Goal: Task Accomplishment & Management: Manage account settings

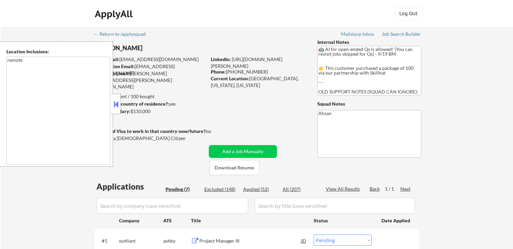
select select ""pending""
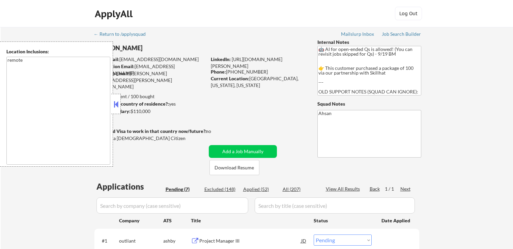
select select ""pending""
click at [117, 103] on button at bounding box center [115, 104] width 7 height 10
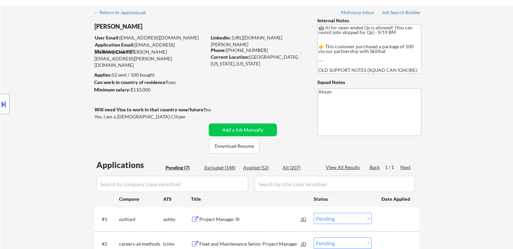
scroll to position [34, 0]
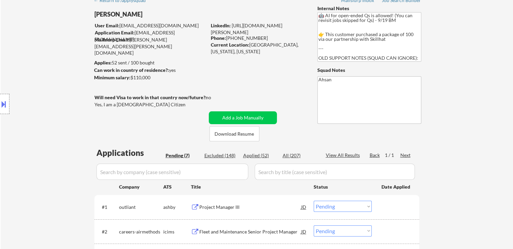
click at [56, 150] on div "Location Inclusions: remote" at bounding box center [60, 103] width 121 height 125
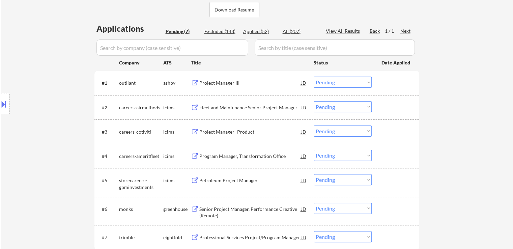
scroll to position [101, 0]
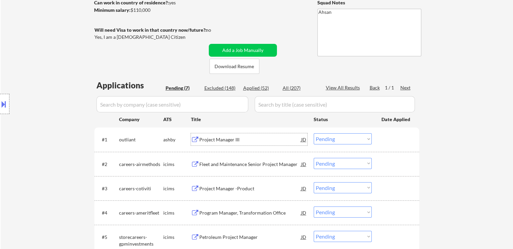
click at [221, 138] on div "Project Manager III" at bounding box center [250, 139] width 102 height 7
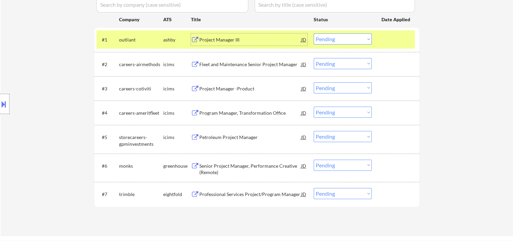
scroll to position [202, 0]
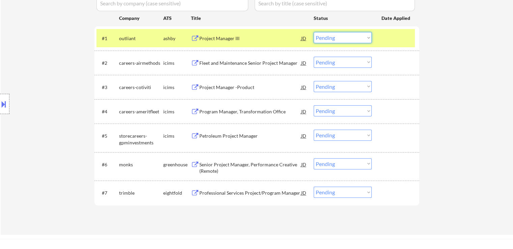
click at [331, 39] on select "Choose an option... Pending Applied Excluded (Questions) Excluded (Expired) Exc…" at bounding box center [343, 37] width 58 height 11
click at [314, 32] on select "Choose an option... Pending Applied Excluded (Questions) Excluded (Expired) Exc…" at bounding box center [343, 37] width 58 height 11
select select ""pending""
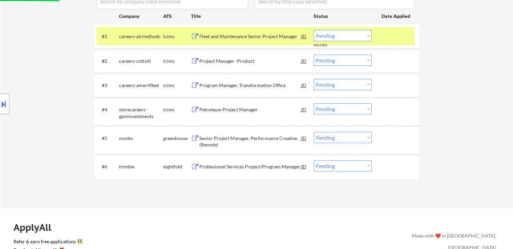
scroll to position [236, 0]
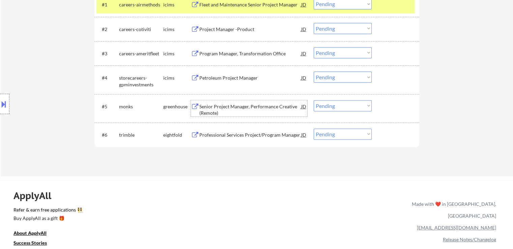
click at [246, 106] on div "Senior Project Manager, Performance Creative (Remote)" at bounding box center [250, 109] width 102 height 13
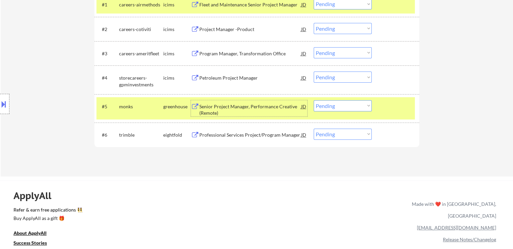
click at [0, 100] on button at bounding box center [3, 103] width 7 height 11
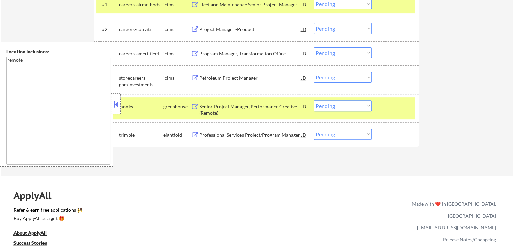
click at [120, 104] on div at bounding box center [115, 104] width 9 height 20
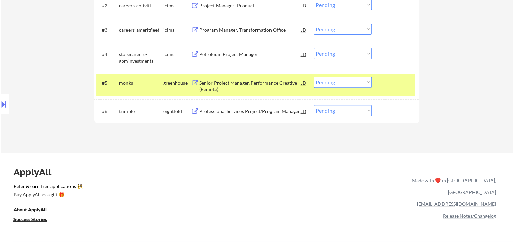
scroll to position [270, 0]
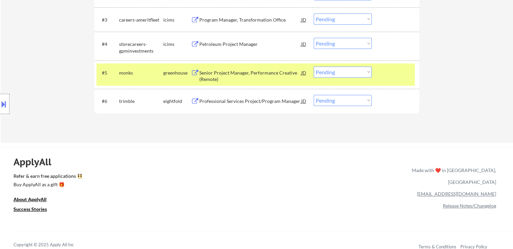
click at [333, 73] on select "Choose an option... Pending Applied Excluded (Questions) Excluded (Expired) Exc…" at bounding box center [343, 71] width 58 height 11
click at [314, 66] on select "Choose an option... Pending Applied Excluded (Questions) Excluded (Expired) Exc…" at bounding box center [343, 71] width 58 height 11
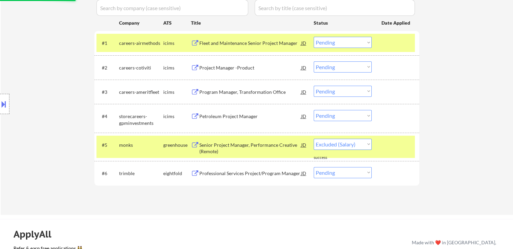
scroll to position [236, 0]
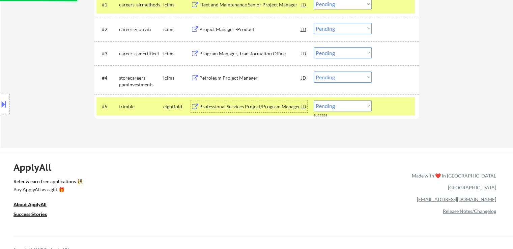
click at [244, 108] on div "Professional Services Project/Program Manager" at bounding box center [250, 106] width 102 height 7
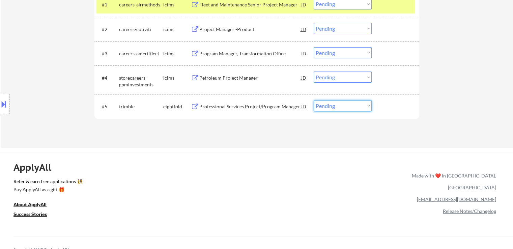
click at [325, 106] on select "Choose an option... Pending Applied Excluded (Questions) Excluded (Expired) Exc…" at bounding box center [343, 105] width 58 height 11
select select ""applied""
click at [314, 100] on select "Choose an option... Pending Applied Excluded (Questions) Excluded (Expired) Exc…" at bounding box center [343, 105] width 58 height 11
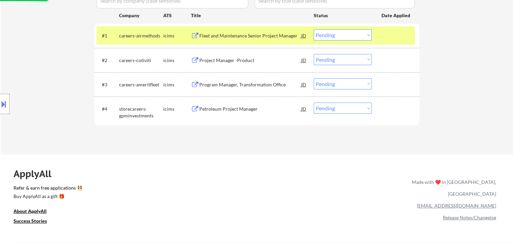
scroll to position [169, 0]
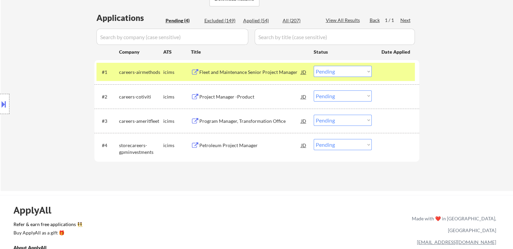
click at [246, 73] on div "Fleet and Maintenance Senior Project Manager" at bounding box center [250, 72] width 102 height 7
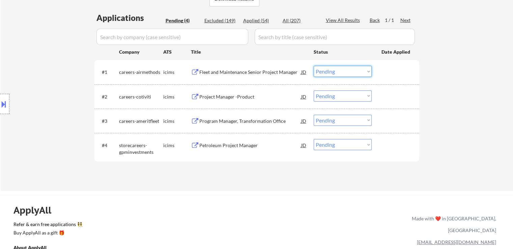
click at [331, 69] on select "Choose an option... Pending Applied Excluded (Questions) Excluded (Expired) Exc…" at bounding box center [343, 71] width 58 height 11
click at [314, 66] on select "Choose an option... Pending Applied Excluded (Questions) Excluded (Expired) Exc…" at bounding box center [343, 71] width 58 height 11
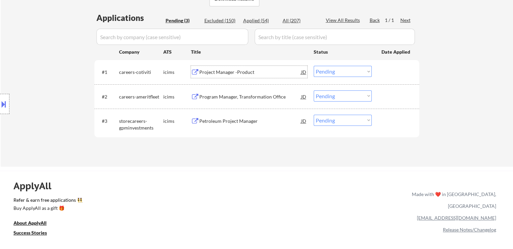
click at [229, 72] on div "Project Manager -Product" at bounding box center [250, 72] width 102 height 7
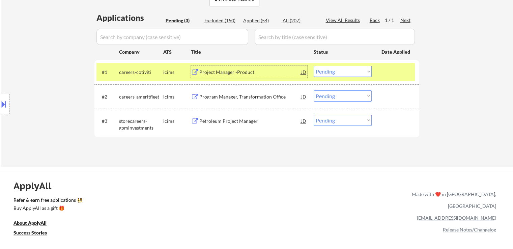
click at [225, 73] on div "Project Manager -Product" at bounding box center [250, 72] width 102 height 7
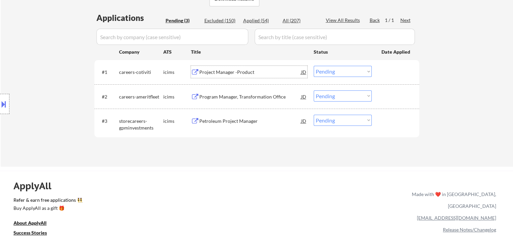
click at [321, 69] on select "Choose an option... Pending Applied Excluded (Questions) Excluded (Expired) Exc…" at bounding box center [343, 71] width 58 height 11
click at [314, 66] on select "Choose an option... Pending Applied Excluded (Questions) Excluded (Expired) Exc…" at bounding box center [343, 71] width 58 height 11
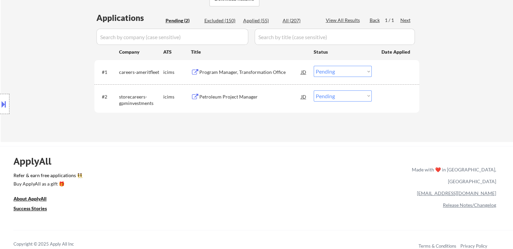
click at [230, 72] on div "Program Manager, Transformation Office" at bounding box center [250, 72] width 102 height 7
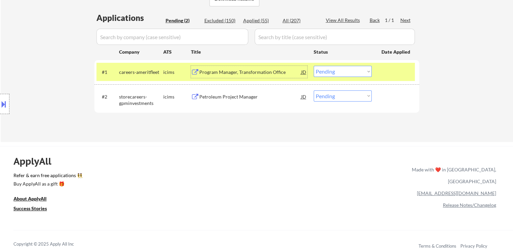
click at [321, 73] on select "Choose an option... Pending Applied Excluded (Questions) Excluded (Expired) Exc…" at bounding box center [343, 71] width 58 height 11
click at [314, 66] on select "Choose an option... Pending Applied Excluded (Questions) Excluded (Expired) Exc…" at bounding box center [343, 71] width 58 height 11
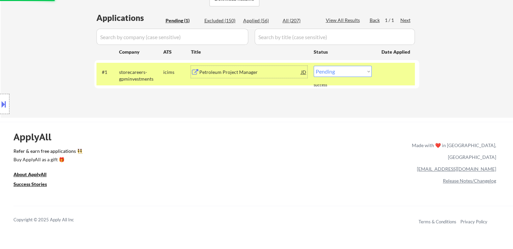
click at [225, 74] on div "Petroleum Project Manager" at bounding box center [250, 72] width 102 height 7
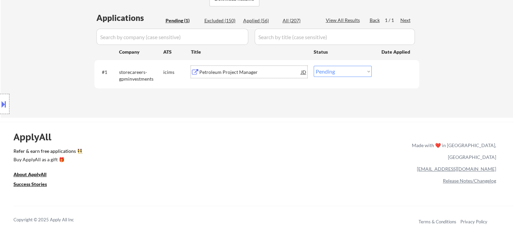
click at [334, 72] on select "Choose an option... Pending Applied Excluded (Questions) Excluded (Expired) Exc…" at bounding box center [343, 71] width 58 height 11
click at [314, 66] on select "Choose an option... Pending Applied Excluded (Questions) Excluded (Expired) Exc…" at bounding box center [343, 71] width 58 height 11
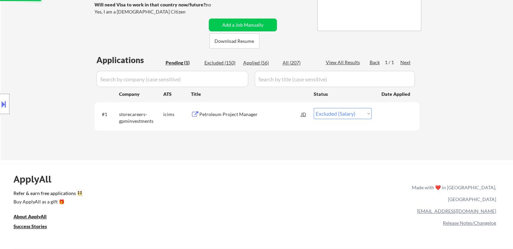
scroll to position [67, 0]
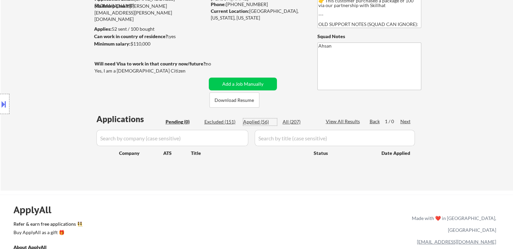
click at [254, 122] on div "Applied (56)" at bounding box center [260, 121] width 34 height 7
select select ""applied""
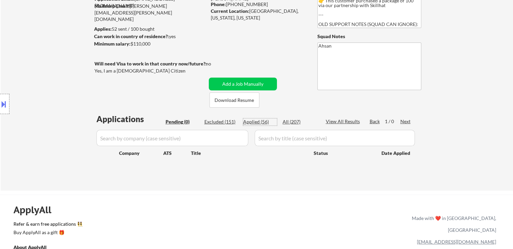
select select ""applied""
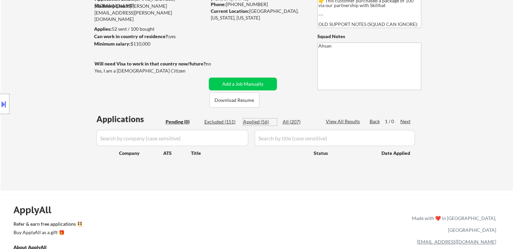
select select ""applied""
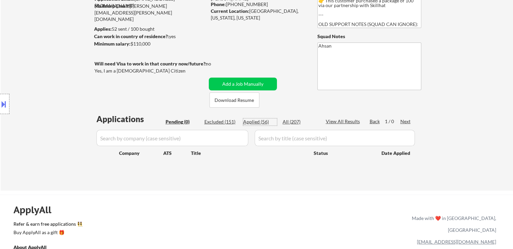
select select ""applied""
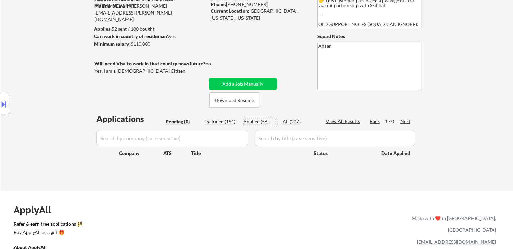
select select ""applied""
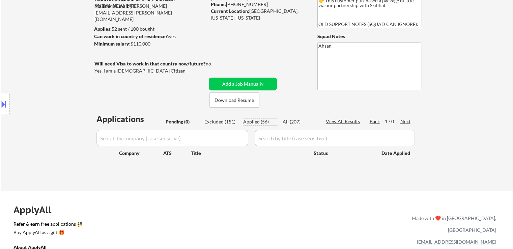
select select ""applied""
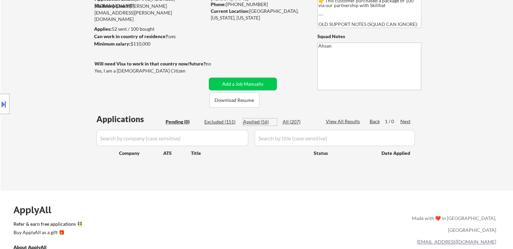
select select ""applied""
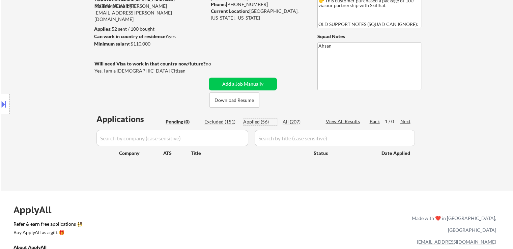
select select ""applied""
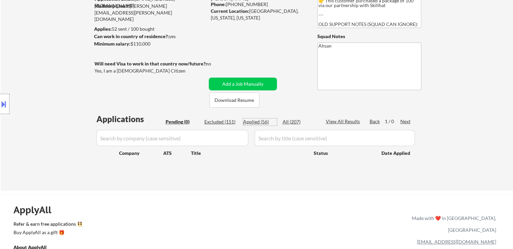
select select ""applied""
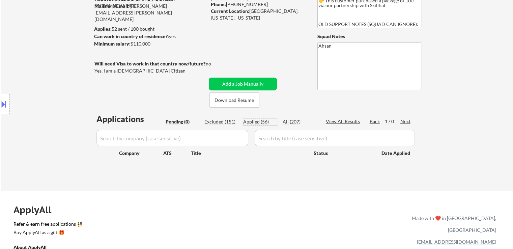
select select ""applied""
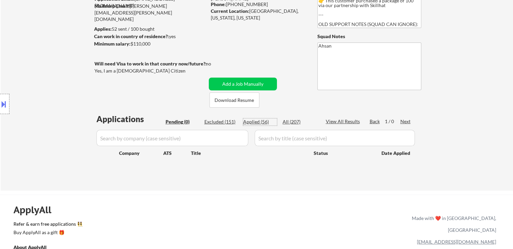
select select ""applied""
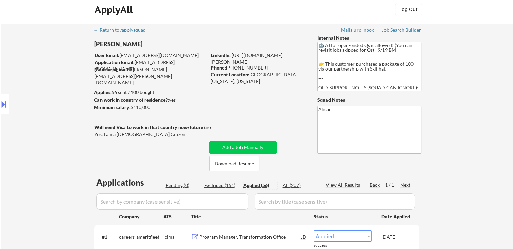
scroll to position [0, 0]
